Goal: Task Accomplishment & Management: Manage account settings

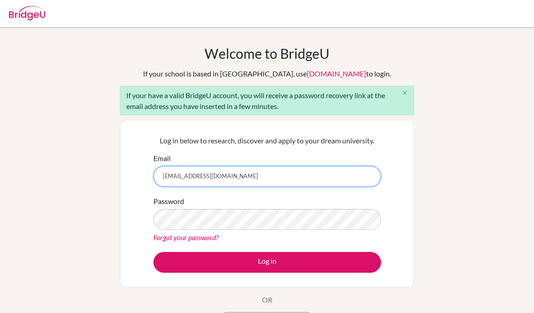
type input "[EMAIL_ADDRESS][DOMAIN_NAME]"
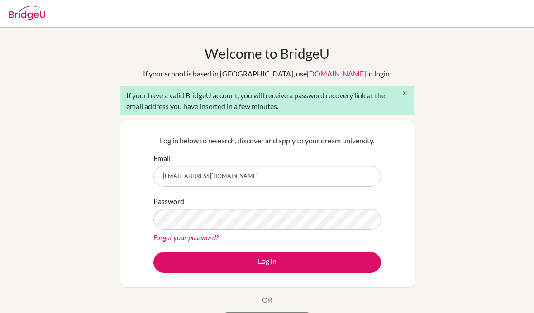
click at [403, 96] on icon "close" at bounding box center [404, 93] width 7 height 7
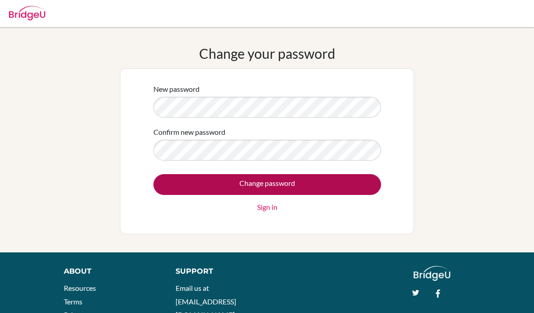
click at [307, 192] on input "Change password" at bounding box center [267, 184] width 228 height 21
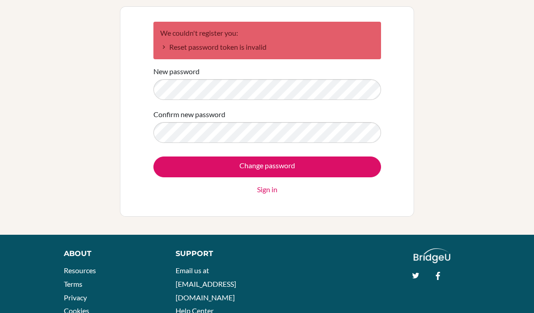
scroll to position [51, 0]
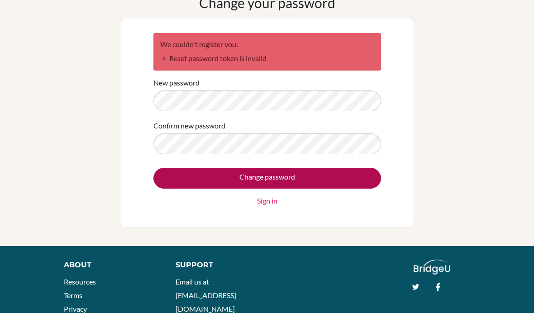
click at [203, 169] on input "Change password" at bounding box center [267, 178] width 228 height 21
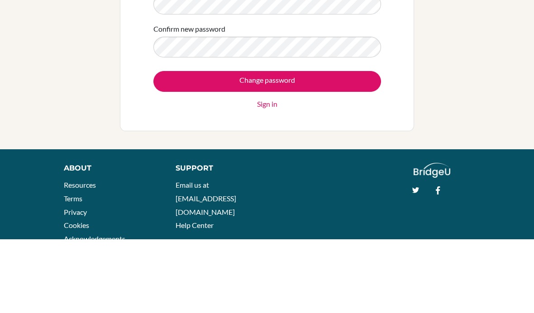
scroll to position [74, 0]
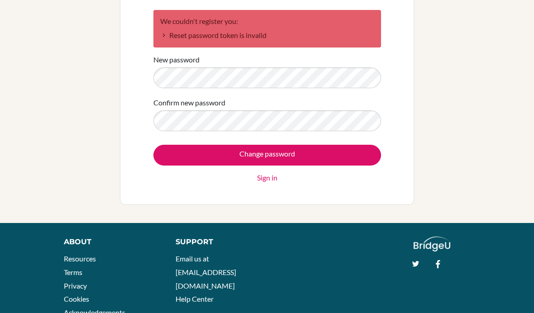
click at [323, 281] on div "Support Email us at hi@bridge-u.com Help Center" at bounding box center [284, 274] width 245 height 74
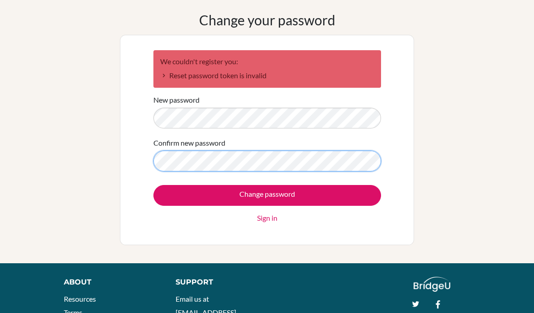
scroll to position [34, 0]
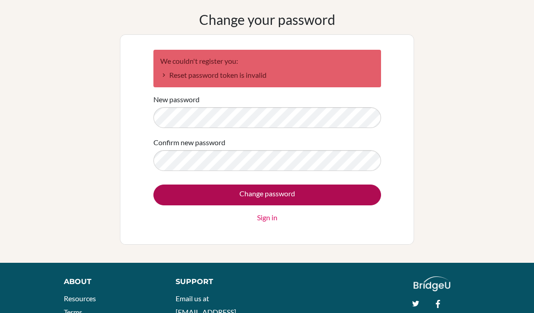
click at [304, 193] on input "Change password" at bounding box center [267, 195] width 228 height 21
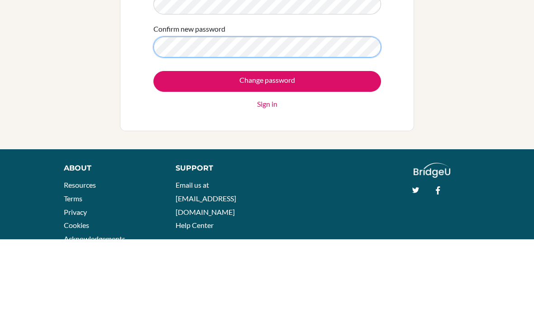
scroll to position [74, 0]
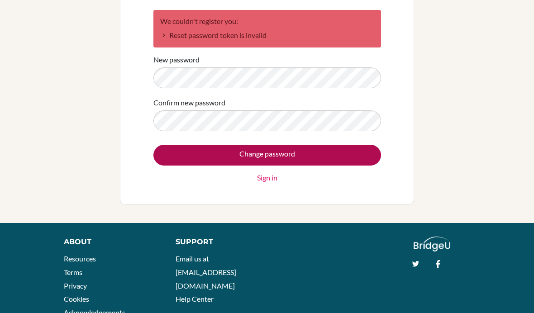
click at [302, 157] on input "Change password" at bounding box center [267, 155] width 228 height 21
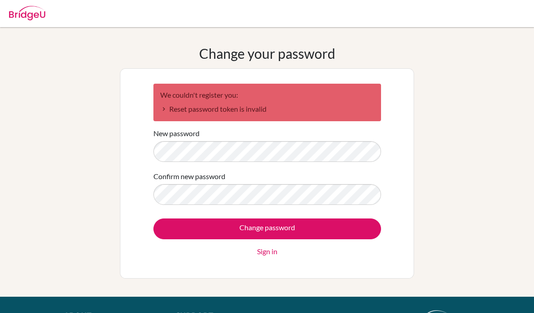
scroll to position [74, 0]
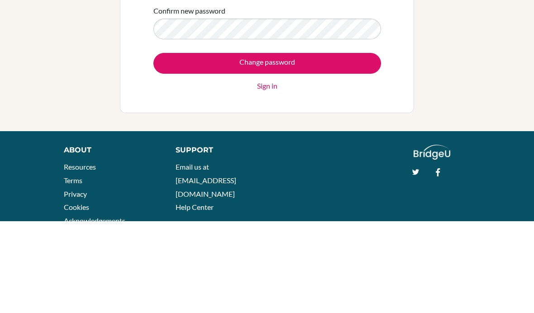
click at [273, 170] on div "We couldn't register you: Reset password token is invalid New password Confirm …" at bounding box center [266, 99] width 239 height 191
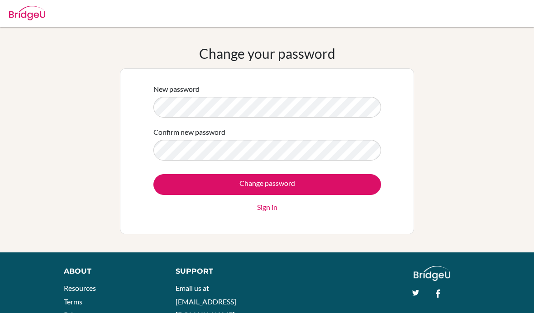
click at [166, 204] on div "Change password Sign in" at bounding box center [267, 193] width 228 height 38
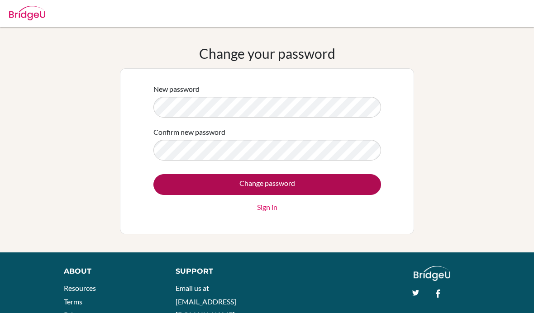
click at [197, 184] on input "Change password" at bounding box center [267, 184] width 228 height 21
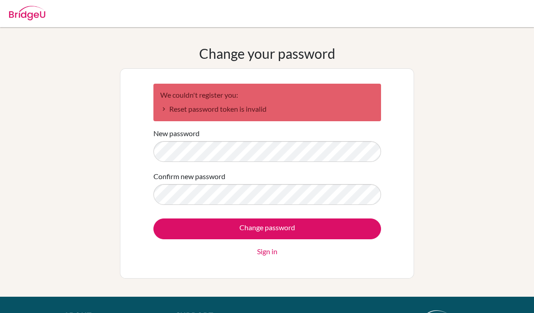
scroll to position [74, 0]
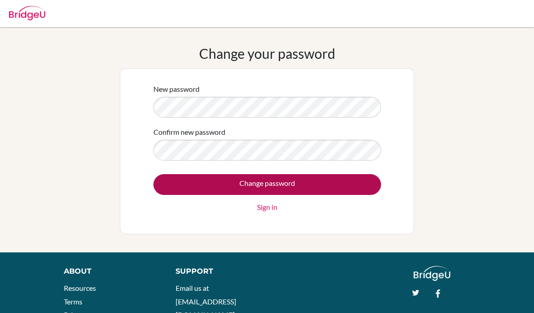
click at [333, 183] on input "Change password" at bounding box center [267, 184] width 228 height 21
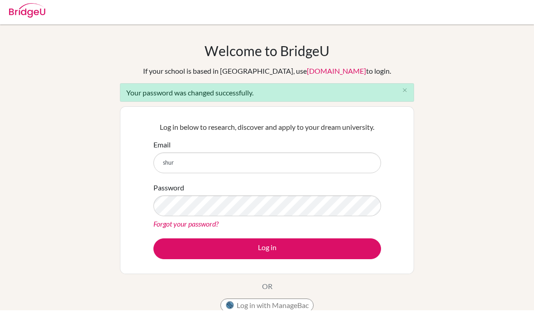
scroll to position [1, 0]
type input "[EMAIL_ADDRESS][DOMAIN_NAME]"
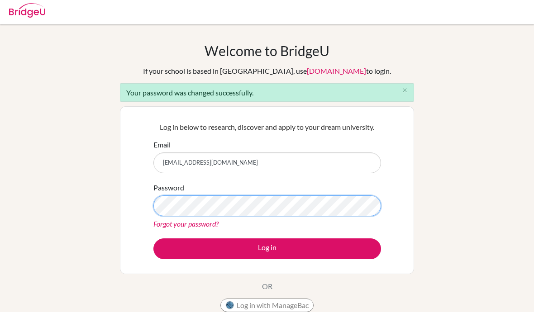
scroll to position [3, 0]
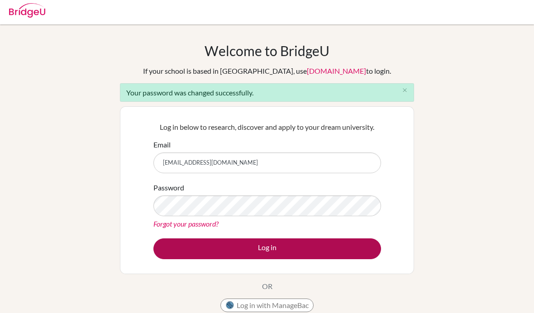
click at [314, 251] on button "Log in" at bounding box center [267, 248] width 228 height 21
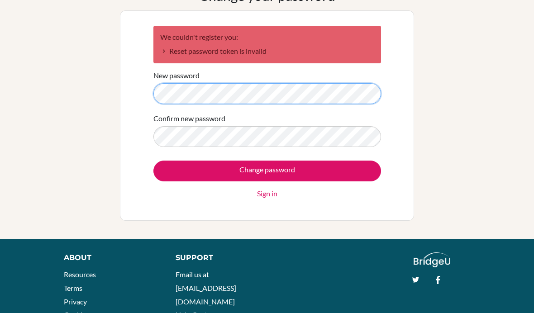
scroll to position [87, 0]
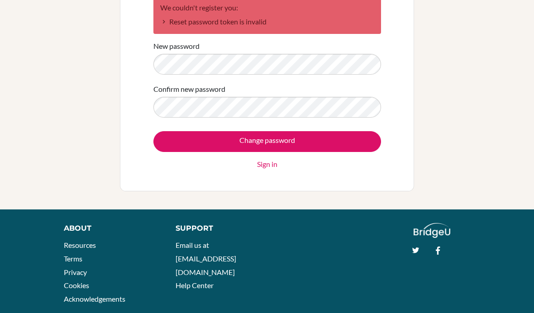
click at [484, 102] on div "Change your password We couldn't register you: Reset password token is invalid …" at bounding box center [267, 74] width 534 height 233
